Goal: Transaction & Acquisition: Purchase product/service

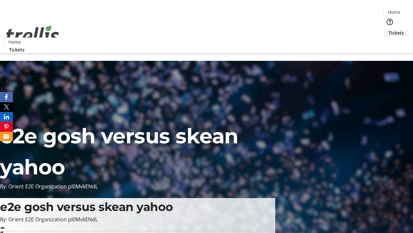
click at [389, 29] on span "Tickets" at bounding box center [397, 32] width 16 height 7
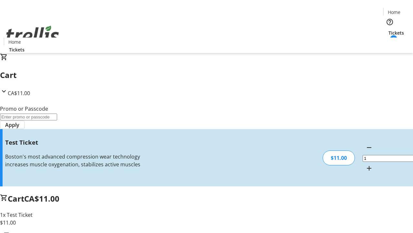
type input "UNLOCK"
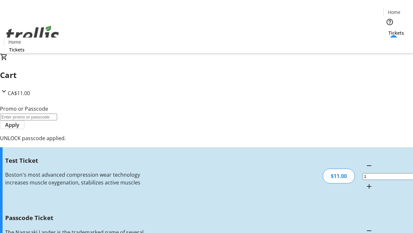
type input "5"
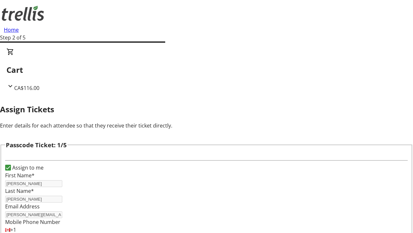
type input "[PERSON_NAME]"
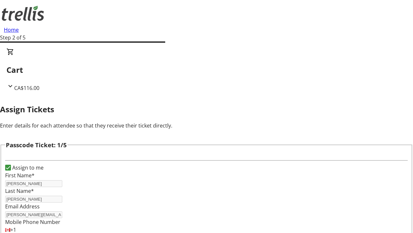
scroll to position [628, 0]
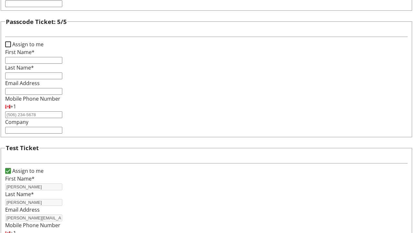
type input "Kutch"
click at [11, 47] on input "Assign to me" at bounding box center [8, 44] width 6 height 6
checkbox input "true"
type input "[PERSON_NAME]"
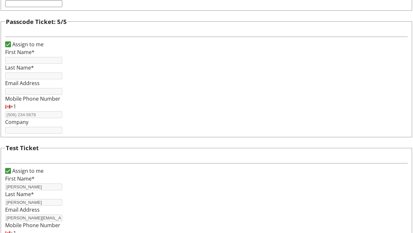
type input "[PERSON_NAME]"
type input "[PERSON_NAME][EMAIL_ADDRESS][DOMAIN_NAME]"
